Goal: Find specific page/section: Find specific page/section

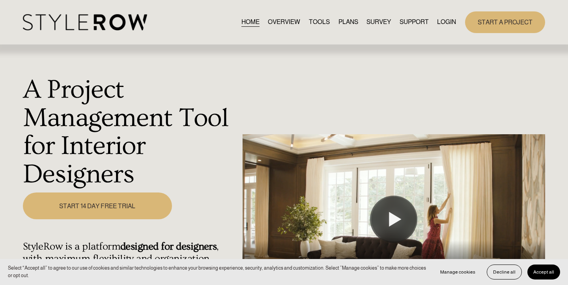
click at [445, 20] on link "LOGIN" at bounding box center [446, 22] width 19 height 11
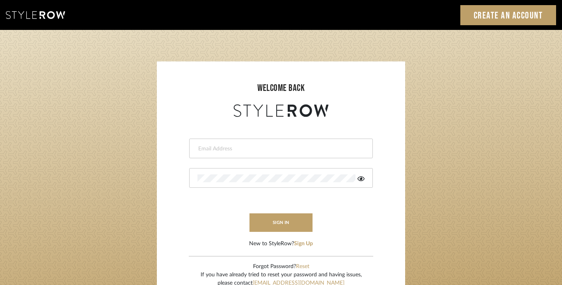
type input "emmakent04@gmail.com"
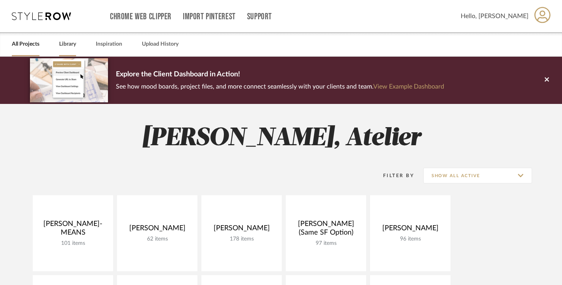
click at [70, 41] on link "Library" at bounding box center [67, 44] width 17 height 11
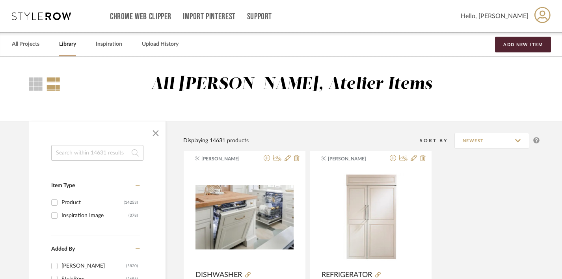
click at [97, 151] on input at bounding box center [97, 153] width 92 height 16
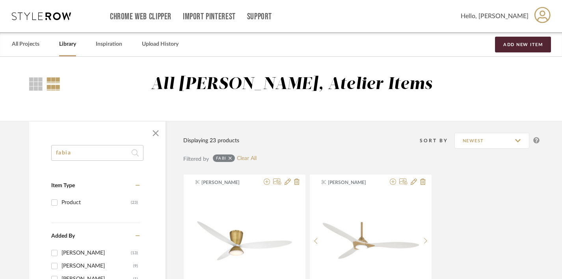
type input "[PERSON_NAME]"
